Goal: Task Accomplishment & Management: Manage account settings

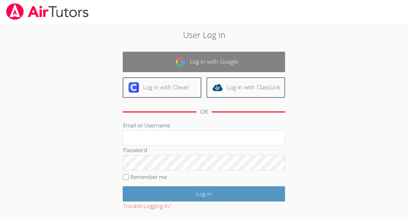
click at [269, 71] on link "Log in with Google" at bounding box center [204, 62] width 162 height 20
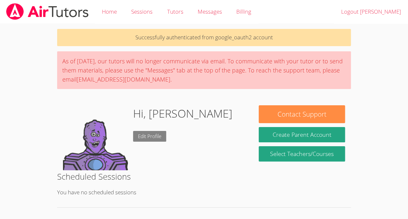
click at [158, 136] on link "Edit Profile" at bounding box center [149, 136] width 33 height 11
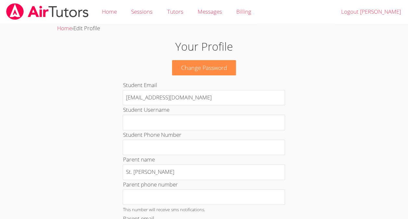
click at [176, 132] on label "Student Phone Number" at bounding box center [152, 134] width 58 height 7
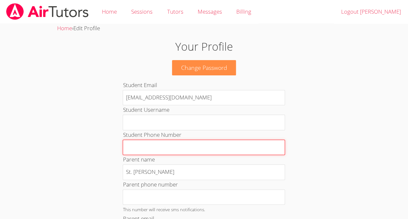
click at [176, 139] on input "Student Phone Number" at bounding box center [204, 147] width 162 height 16
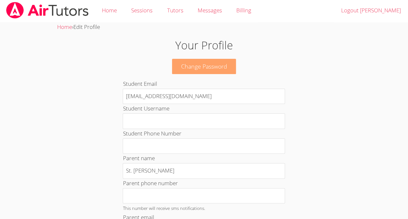
click at [233, 66] on link "Change Password" at bounding box center [204, 66] width 64 height 15
